Goal: Task Accomplishment & Management: Use online tool/utility

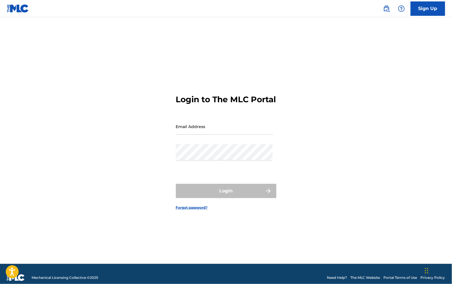
click at [251, 135] on input "Email Address" at bounding box center [224, 126] width 97 height 16
type input "[EMAIL_ADDRESS][DOMAIN_NAME]"
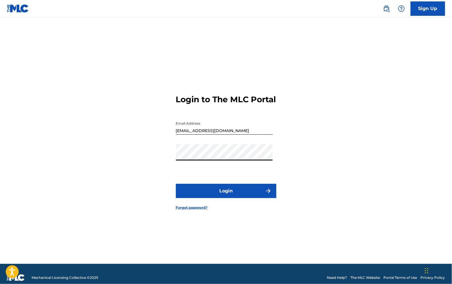
click at [242, 198] on button "Login" at bounding box center [226, 191] width 100 height 14
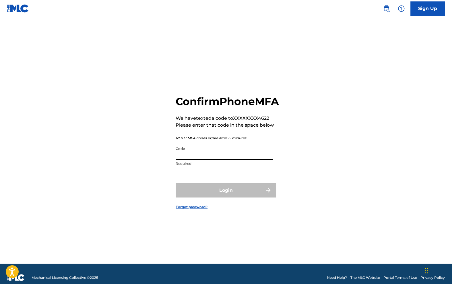
click at [229, 160] on input "Code" at bounding box center [224, 151] width 97 height 16
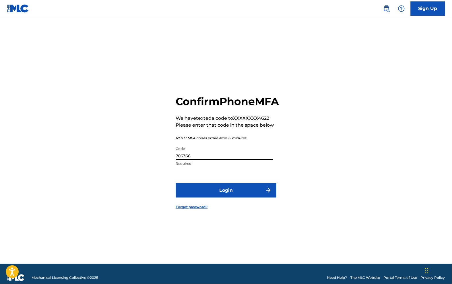
type input "706366"
click at [231, 197] on button "Login" at bounding box center [226, 190] width 100 height 14
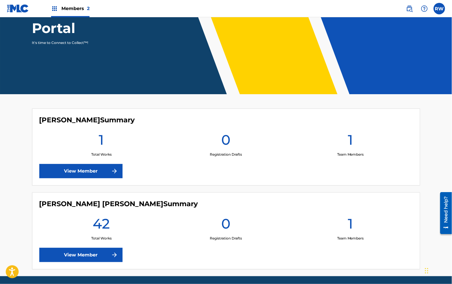
scroll to position [93, 0]
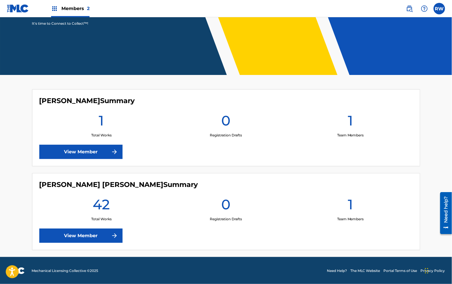
click at [89, 236] on link "View Member" at bounding box center [80, 235] width 83 height 14
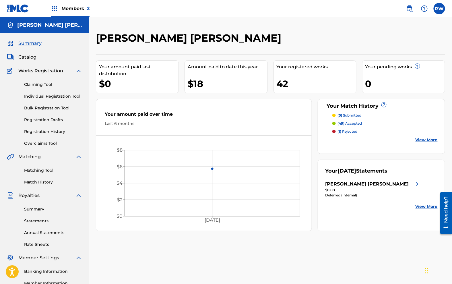
click at [349, 132] on p "(1) rejected" at bounding box center [347, 131] width 20 height 5
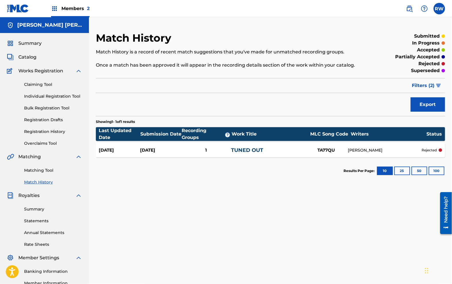
click at [242, 151] on link "TUNED OUT" at bounding box center [247, 150] width 32 height 6
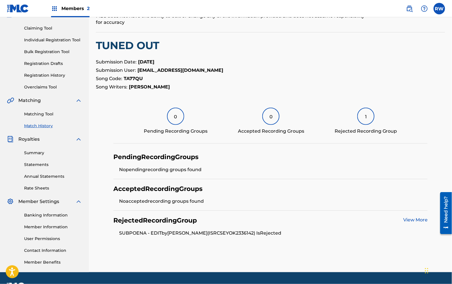
scroll to position [48, 0]
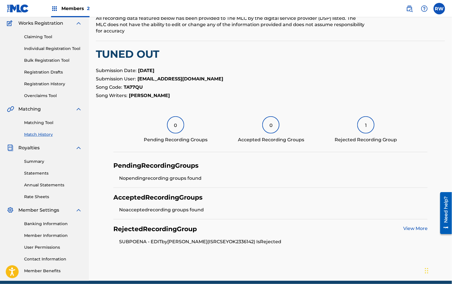
click at [407, 227] on link "View More" at bounding box center [415, 227] width 24 height 5
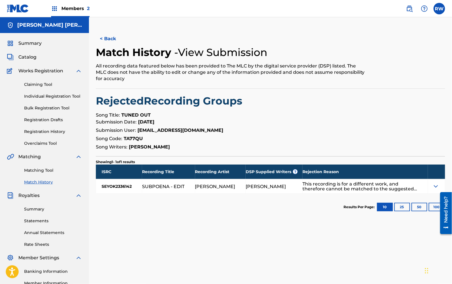
click at [437, 186] on img at bounding box center [435, 186] width 7 height 7
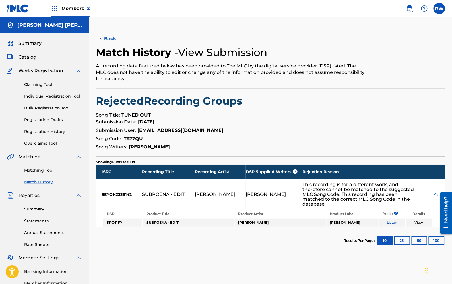
click at [416, 152] on div "< Back Match History - View Submission All recording data featured below has be…" at bounding box center [270, 143] width 349 height 222
click at [52, 83] on link "Claiming Tool" at bounding box center [53, 84] width 58 height 6
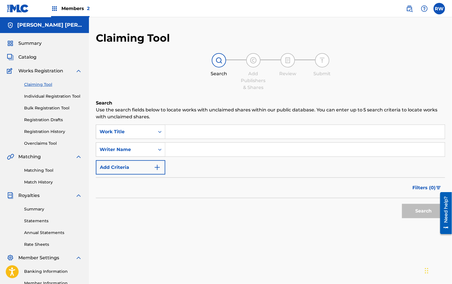
click at [50, 172] on link "Matching Tool" at bounding box center [53, 170] width 58 height 6
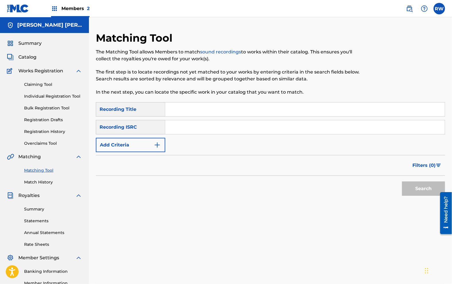
click at [156, 153] on form "SearchWithCriteria76011f52-fdb7-4579-918d-5fde93ec963b Recording Title SearchWi…" at bounding box center [270, 150] width 349 height 96
click at [152, 148] on button "Add Criteria" at bounding box center [130, 145] width 69 height 14
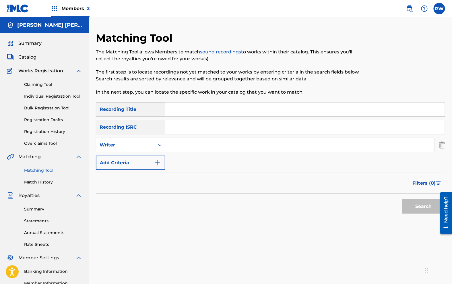
click at [189, 141] on input "Search Form" at bounding box center [299, 145] width 269 height 14
type input "[PERSON_NAME]"
click at [414, 205] on button "Search" at bounding box center [423, 206] width 43 height 14
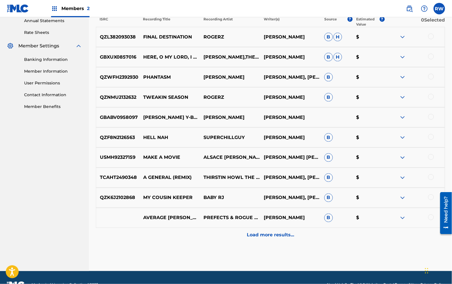
scroll to position [224, 0]
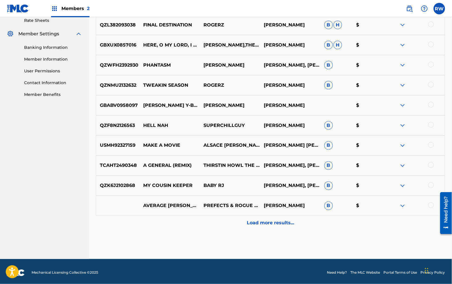
click at [325, 227] on div "Load more results..." at bounding box center [270, 223] width 349 height 14
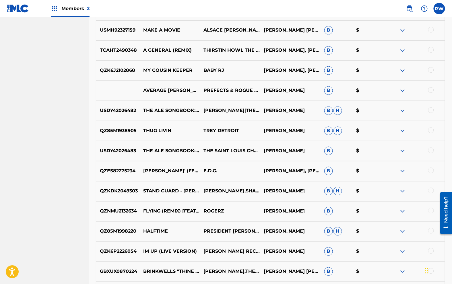
scroll to position [411, 0]
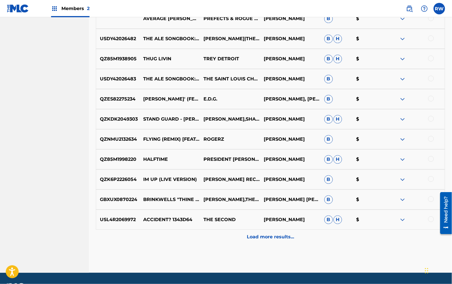
click at [285, 234] on p "Load more results..." at bounding box center [270, 236] width 47 height 7
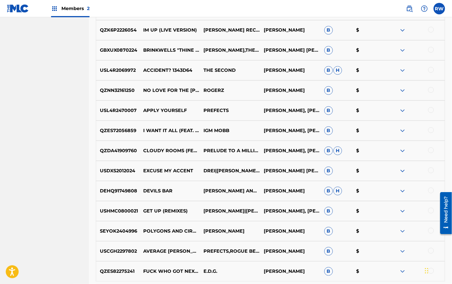
scroll to position [603, 0]
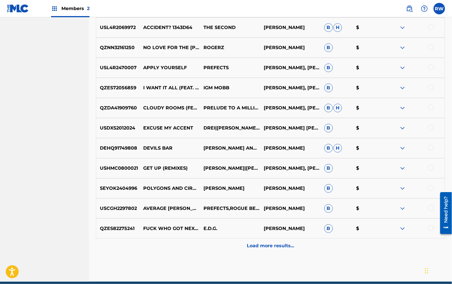
click at [281, 245] on p "Load more results..." at bounding box center [270, 245] width 47 height 7
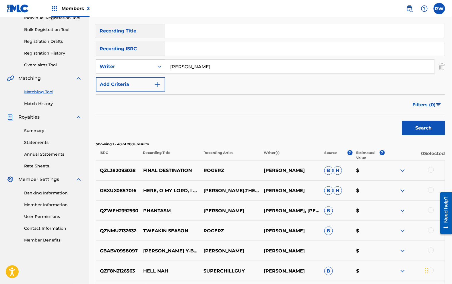
scroll to position [0, 0]
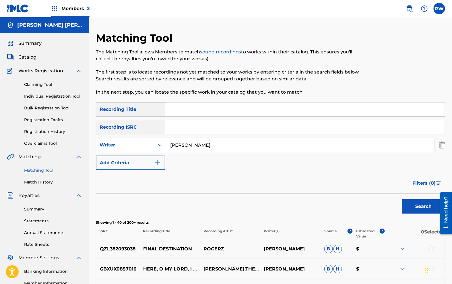
click at [206, 117] on div "SearchWithCriteria76011f52-fdb7-4579-918d-5fde93ec963b Recording Title SearchWi…" at bounding box center [270, 136] width 349 height 68
click at [203, 111] on input "Search Form" at bounding box center [304, 109] width 279 height 14
type input "protein"
click at [402, 199] on button "Search" at bounding box center [423, 206] width 43 height 14
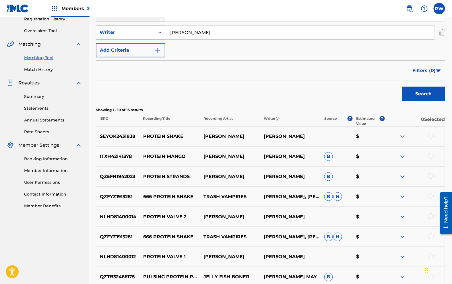
scroll to position [125, 0]
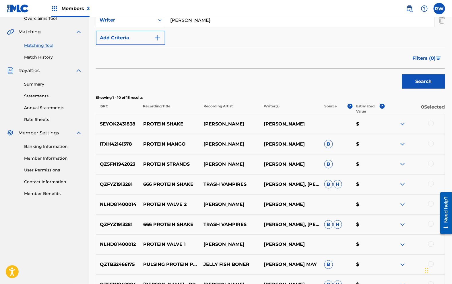
click at [403, 123] on img at bounding box center [402, 123] width 7 height 7
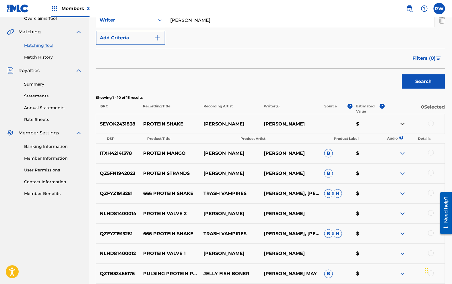
click at [402, 124] on img at bounding box center [402, 123] width 7 height 7
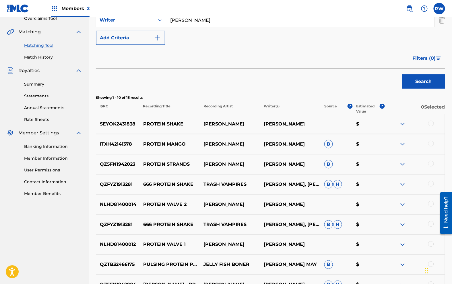
click at [36, 86] on link "Summary" at bounding box center [53, 84] width 58 height 6
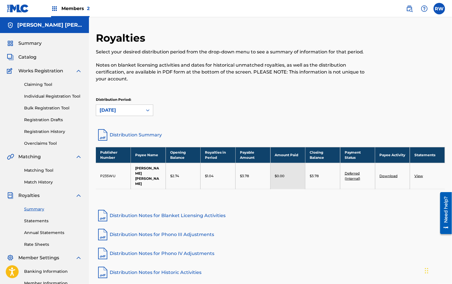
click at [39, 221] on link "Statements" at bounding box center [53, 221] width 58 height 6
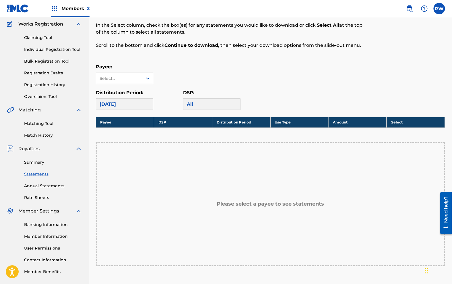
scroll to position [72, 0]
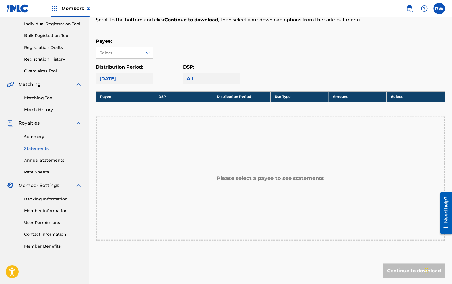
click at [47, 100] on link "Matching Tool" at bounding box center [53, 98] width 58 height 6
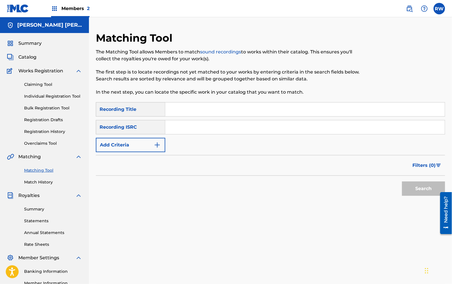
click at [46, 180] on link "Match History" at bounding box center [53, 182] width 58 height 6
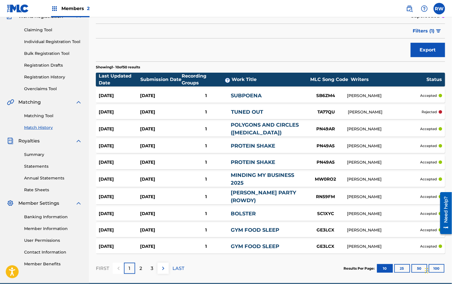
scroll to position [81, 0]
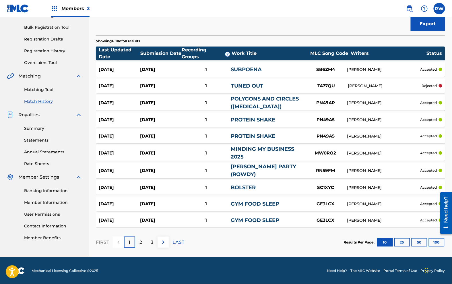
click at [135, 245] on div "2" at bounding box center [140, 241] width 11 height 11
click at [147, 242] on div "3" at bounding box center [151, 241] width 11 height 11
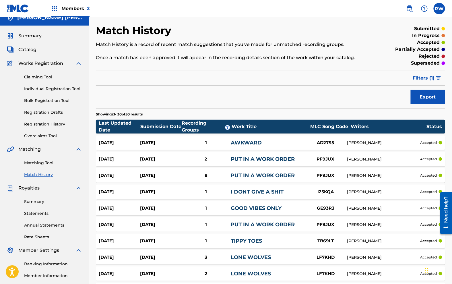
scroll to position [0, 0]
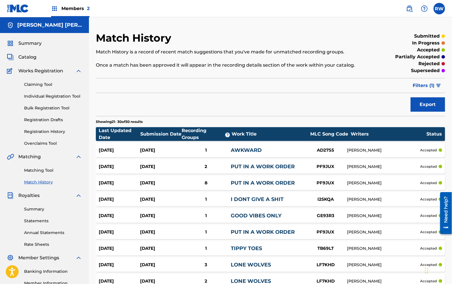
click at [27, 58] on span "Catalog" at bounding box center [27, 57] width 18 height 7
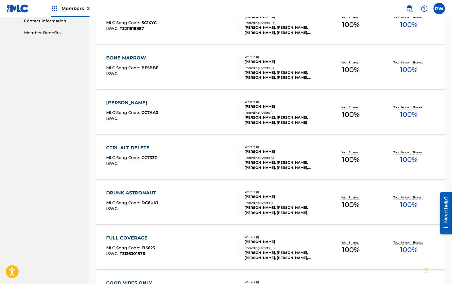
scroll to position [372, 0]
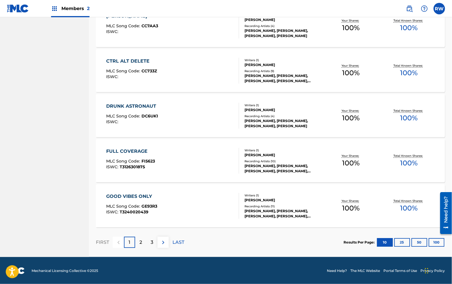
click at [143, 244] on div "2" at bounding box center [140, 241] width 11 height 11
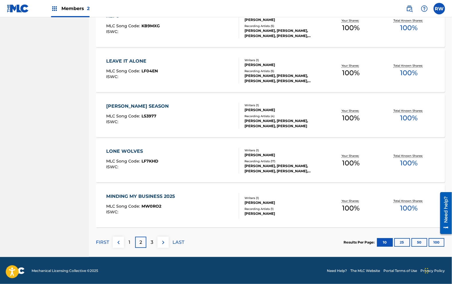
click at [151, 240] on p "3" at bounding box center [152, 242] width 3 height 7
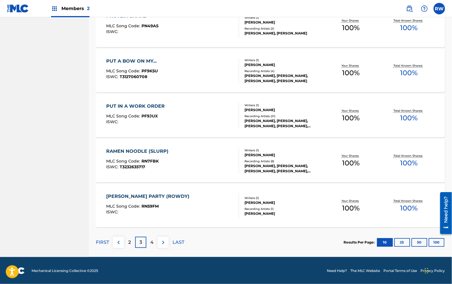
click at [160, 242] on img at bounding box center [163, 242] width 7 height 7
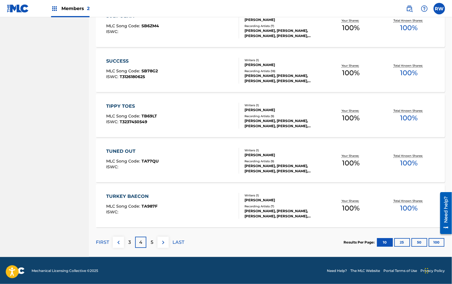
click at [164, 240] on img at bounding box center [163, 242] width 7 height 7
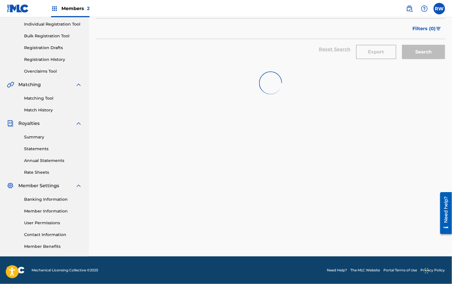
scroll to position [72, 0]
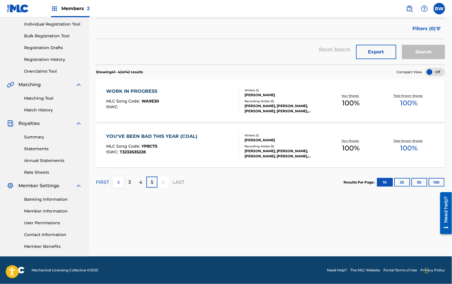
click at [121, 180] on img at bounding box center [118, 182] width 7 height 7
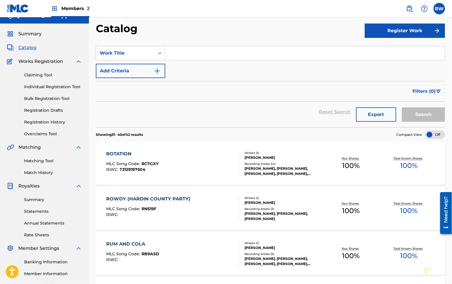
scroll to position [0, 0]
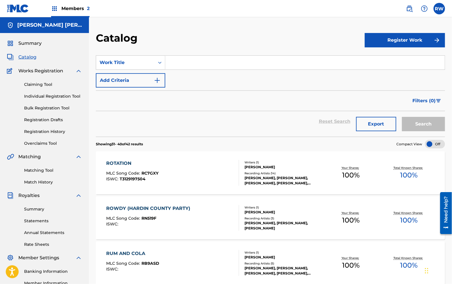
click at [57, 143] on link "Overclaims Tool" at bounding box center [53, 143] width 58 height 6
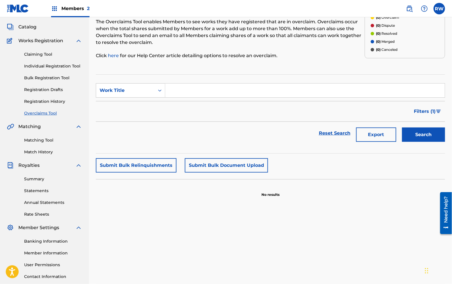
scroll to position [72, 0]
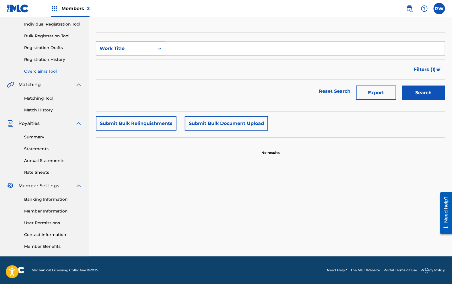
click at [48, 108] on link "Match History" at bounding box center [53, 110] width 58 height 6
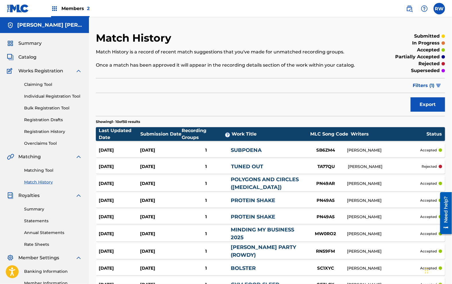
click at [42, 172] on link "Matching Tool" at bounding box center [53, 170] width 58 height 6
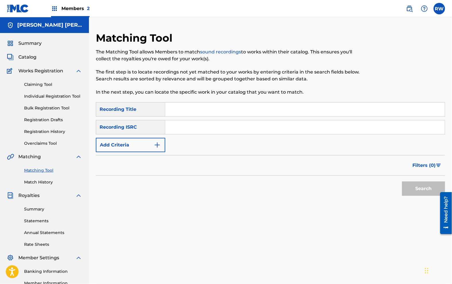
click at [177, 111] on input "Search Form" at bounding box center [304, 109] width 279 height 14
type input "I Hate You Right Back"
click at [432, 193] on button "Search" at bounding box center [423, 188] width 43 height 14
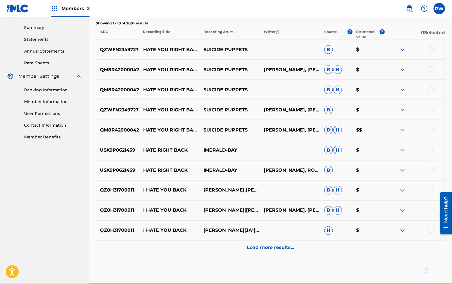
scroll to position [208, 0]
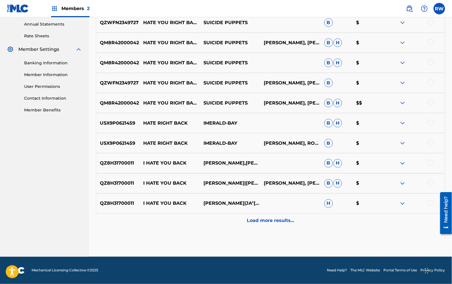
click at [288, 223] on p "Load more results..." at bounding box center [270, 220] width 47 height 7
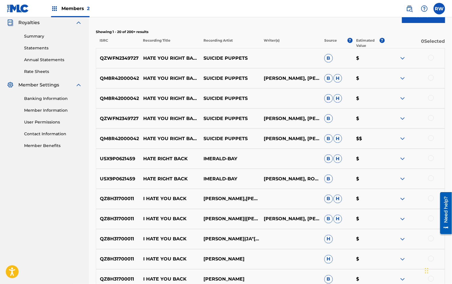
scroll to position [0, 0]
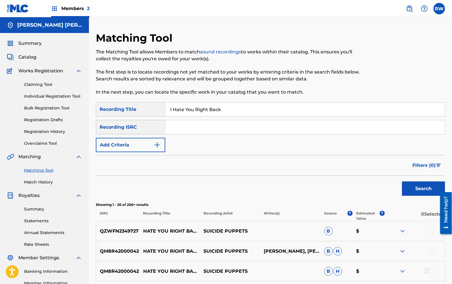
click at [208, 142] on div "SearchWithCriteria76011f52-fdb7-4579-918d-5fde93ec963b Recording Title I Hate Y…" at bounding box center [270, 127] width 349 height 50
click at [155, 141] on button "Add Criteria" at bounding box center [130, 145] width 69 height 14
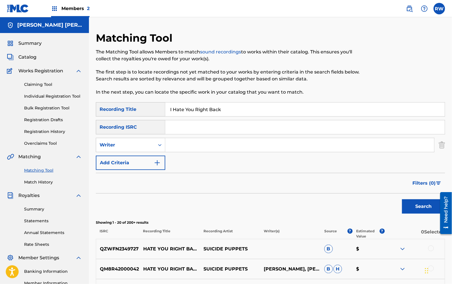
click at [150, 164] on button "Add Criteria" at bounding box center [130, 162] width 69 height 14
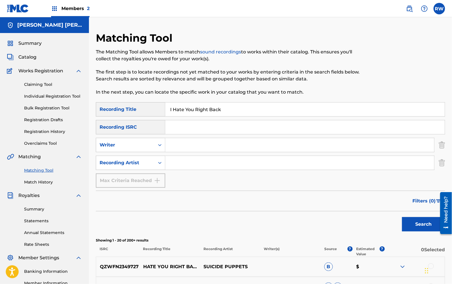
click at [183, 146] on input "Search Form" at bounding box center [299, 145] width 269 height 14
type input "[PERSON_NAME]"
click at [413, 228] on button "Search" at bounding box center [423, 224] width 43 height 14
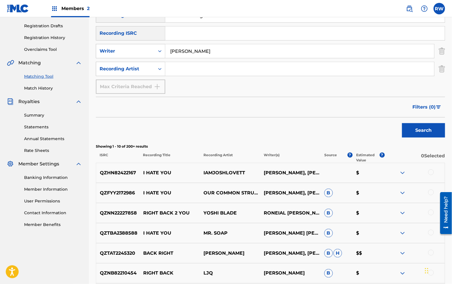
scroll to position [108, 0]
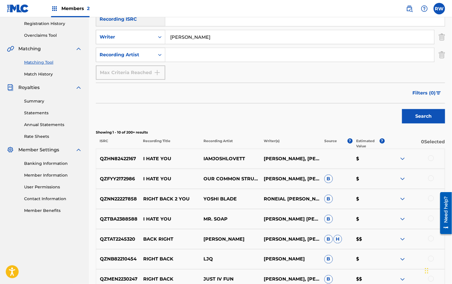
click at [419, 120] on button "Search" at bounding box center [423, 116] width 43 height 14
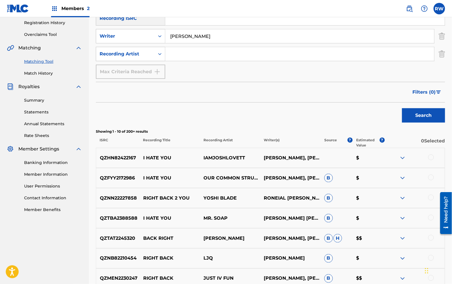
scroll to position [0, 0]
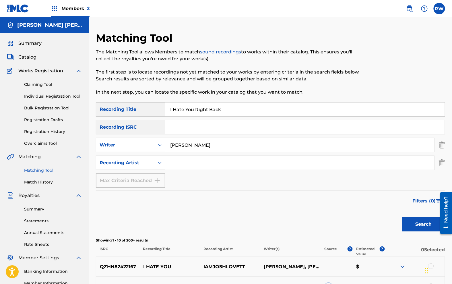
drag, startPoint x: 237, startPoint y: 112, endPoint x: 166, endPoint y: 101, distance: 71.2
click at [166, 101] on div "Matching Tool The Matching Tool allows Members to match sound recordings to wor…" at bounding box center [270, 266] width 349 height 469
type input "Put In A Work Order"
click at [407, 218] on button "Search" at bounding box center [423, 224] width 43 height 14
drag, startPoint x: 218, startPoint y: 143, endPoint x: 168, endPoint y: 140, distance: 50.3
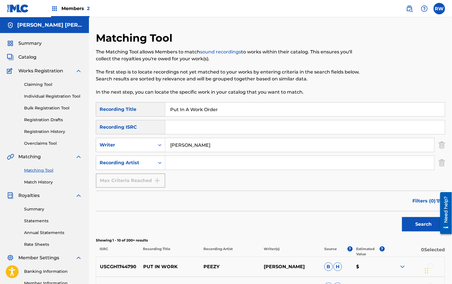
click at [168, 140] on input "[PERSON_NAME]" at bounding box center [299, 145] width 269 height 14
click at [174, 161] on input "Search Form" at bounding box center [299, 163] width 269 height 14
paste input "[PERSON_NAME]"
type input "[PERSON_NAME]"
click at [210, 151] on input "[PERSON_NAME]" at bounding box center [299, 145] width 269 height 14
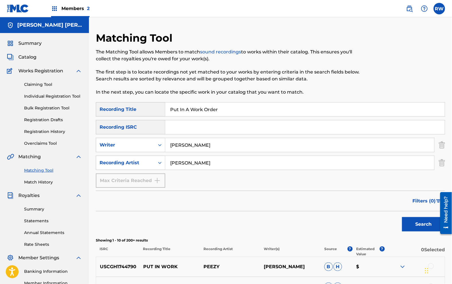
drag, startPoint x: 209, startPoint y: 146, endPoint x: 171, endPoint y: 140, distance: 38.4
click at [174, 141] on input "[PERSON_NAME]" at bounding box center [299, 145] width 269 height 14
click at [427, 219] on button "Search" at bounding box center [423, 224] width 43 height 14
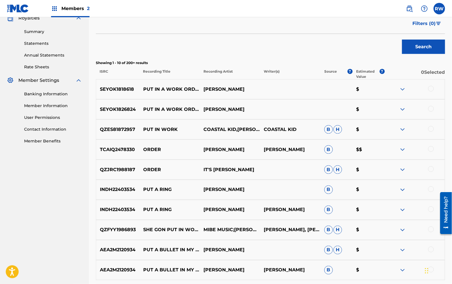
scroll to position [244, 0]
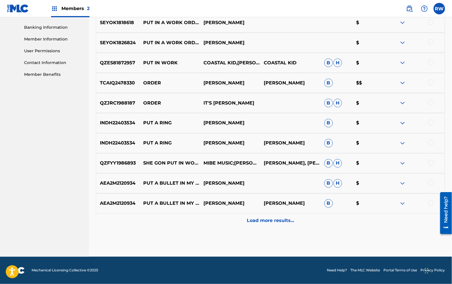
click at [312, 219] on div "Load more results..." at bounding box center [270, 220] width 349 height 14
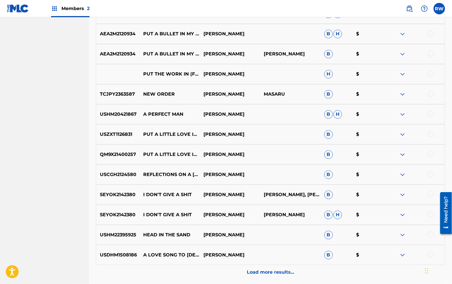
scroll to position [415, 0]
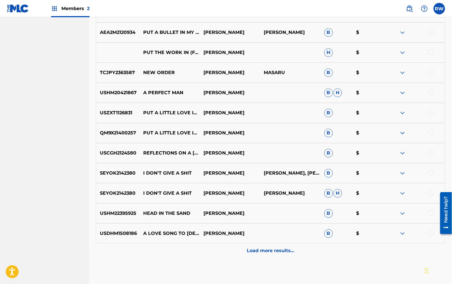
click at [311, 172] on p "[PERSON_NAME], [PERSON_NAME] [PERSON_NAME]" at bounding box center [290, 173] width 60 height 7
click at [402, 172] on img at bounding box center [402, 173] width 7 height 7
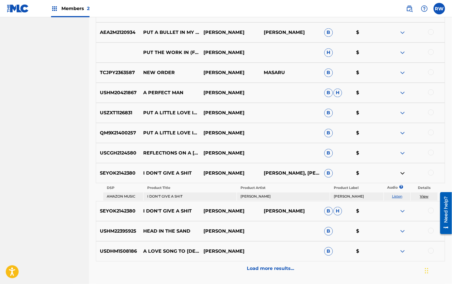
click at [331, 174] on span "B" at bounding box center [328, 173] width 9 height 9
click at [292, 172] on p "[PERSON_NAME], [PERSON_NAME] [PERSON_NAME]" at bounding box center [290, 173] width 60 height 7
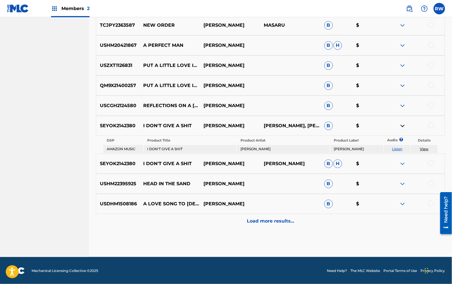
click at [404, 162] on img at bounding box center [402, 163] width 7 height 7
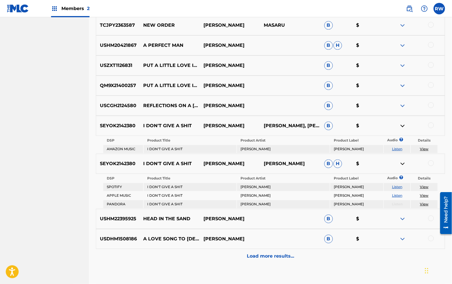
click at [301, 126] on p "[PERSON_NAME], [PERSON_NAME] [PERSON_NAME]" at bounding box center [290, 125] width 60 height 7
click at [327, 127] on span "B" at bounding box center [328, 125] width 9 height 9
click at [396, 147] on link "Listen" at bounding box center [397, 149] width 10 height 4
click at [399, 148] on link "Listen" at bounding box center [397, 149] width 10 height 4
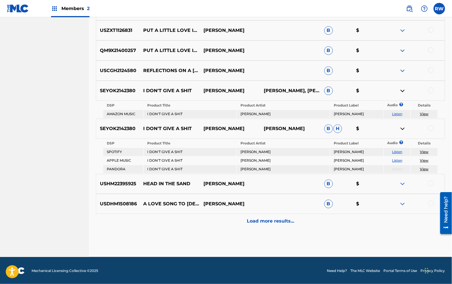
scroll to position [0, 0]
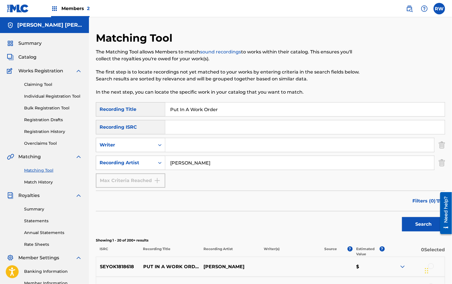
drag, startPoint x: 223, startPoint y: 108, endPoint x: 155, endPoint y: 106, distance: 68.0
click at [155, 106] on div "SearchWithCriteria76011f52-fdb7-4579-918d-5fde93ec963b Recording Title Put In A…" at bounding box center [270, 109] width 349 height 14
type input "work in progress"
click at [402, 217] on button "Search" at bounding box center [423, 224] width 43 height 14
click at [414, 222] on button "Search" at bounding box center [423, 224] width 43 height 14
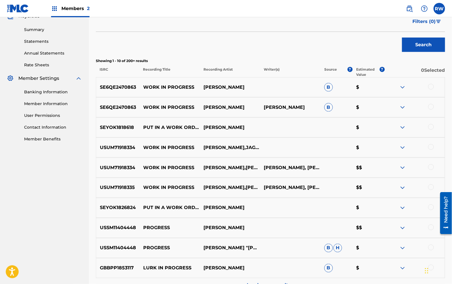
scroll to position [190, 0]
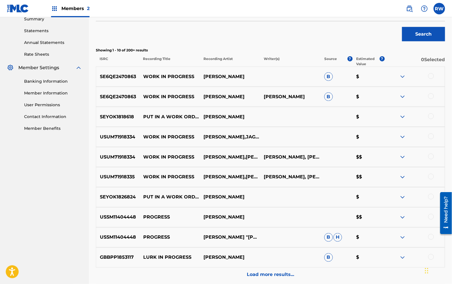
click at [401, 115] on img at bounding box center [402, 116] width 7 height 7
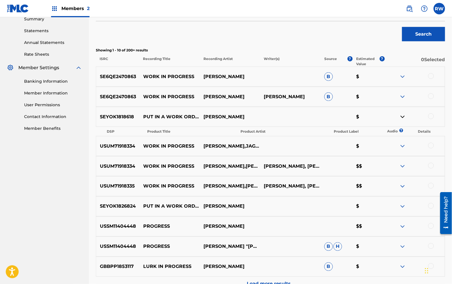
click at [403, 115] on img at bounding box center [402, 116] width 7 height 7
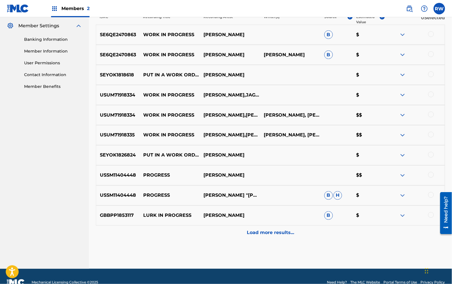
scroll to position [244, 0]
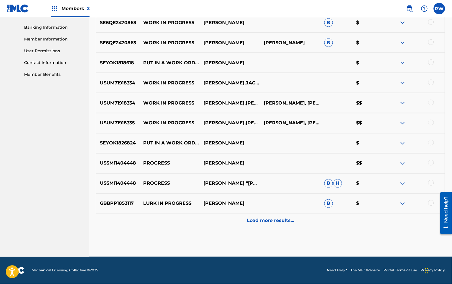
click at [403, 143] on img at bounding box center [402, 143] width 7 height 7
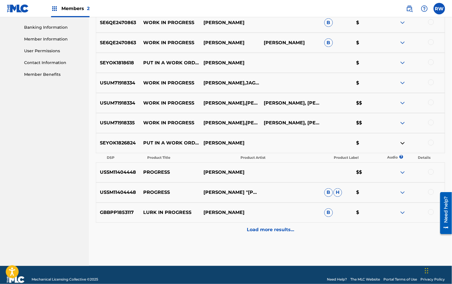
click at [403, 143] on img at bounding box center [402, 143] width 7 height 7
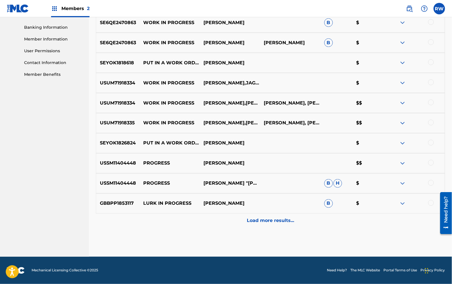
click at [283, 221] on p "Load more results..." at bounding box center [270, 220] width 47 height 7
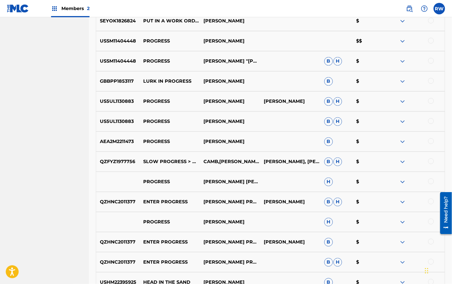
scroll to position [445, 0]
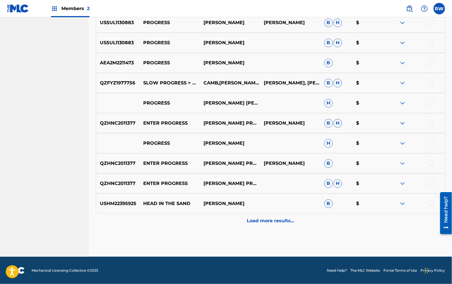
click at [274, 216] on div "Load more results..." at bounding box center [270, 220] width 349 height 14
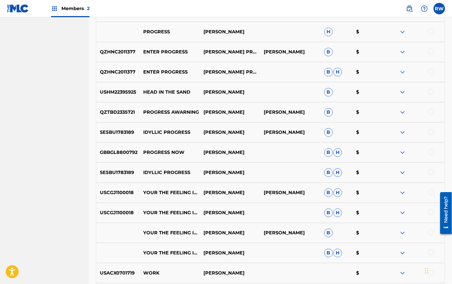
scroll to position [645, 0]
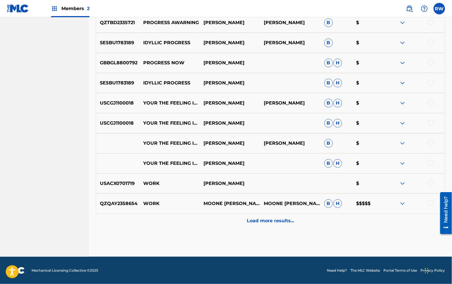
click at [275, 225] on div "Load more results..." at bounding box center [270, 220] width 349 height 14
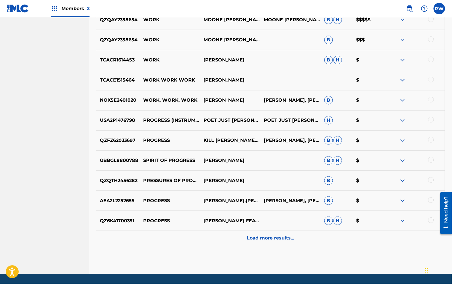
scroll to position [846, 0]
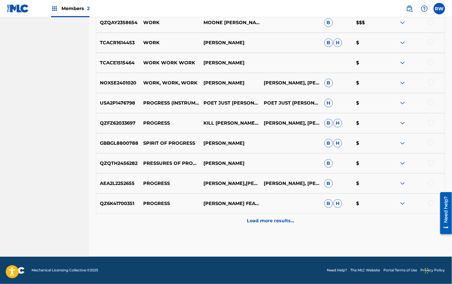
click at [273, 221] on p "Load more results..." at bounding box center [270, 220] width 47 height 7
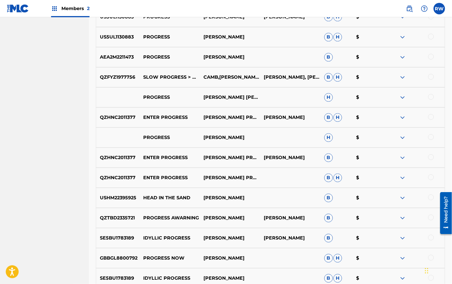
scroll to position [0, 0]
